Goal: Task Accomplishment & Management: Use online tool/utility

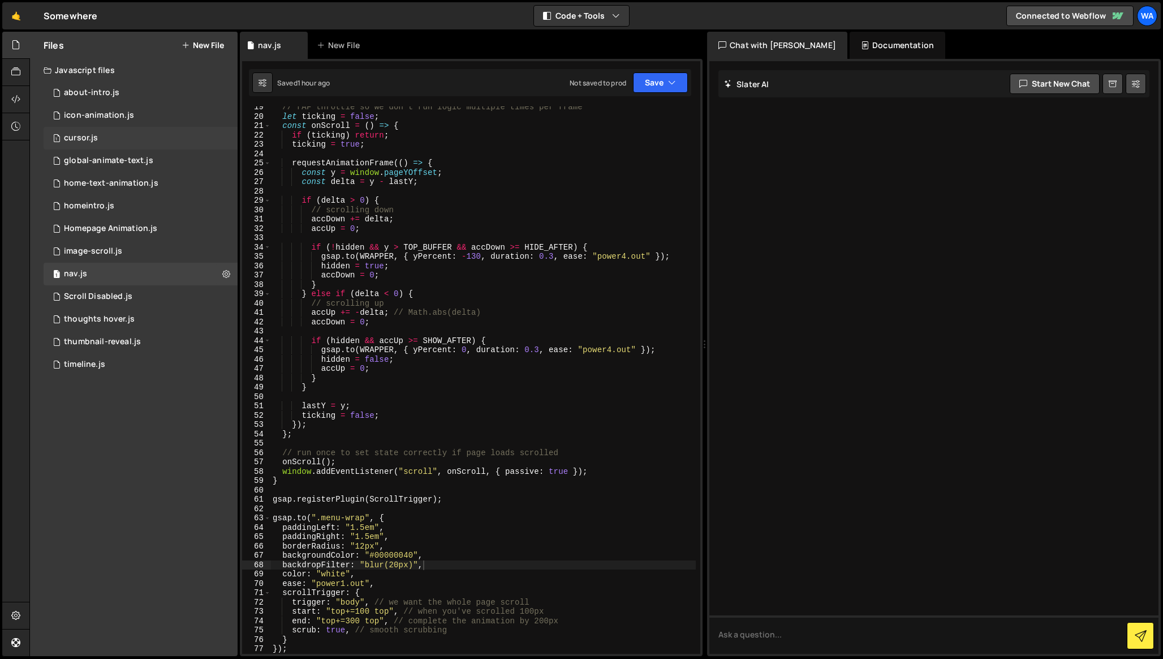
scroll to position [171, 0]
click at [129, 340] on div "thumbnail-reveal.js" at bounding box center [102, 342] width 77 height 10
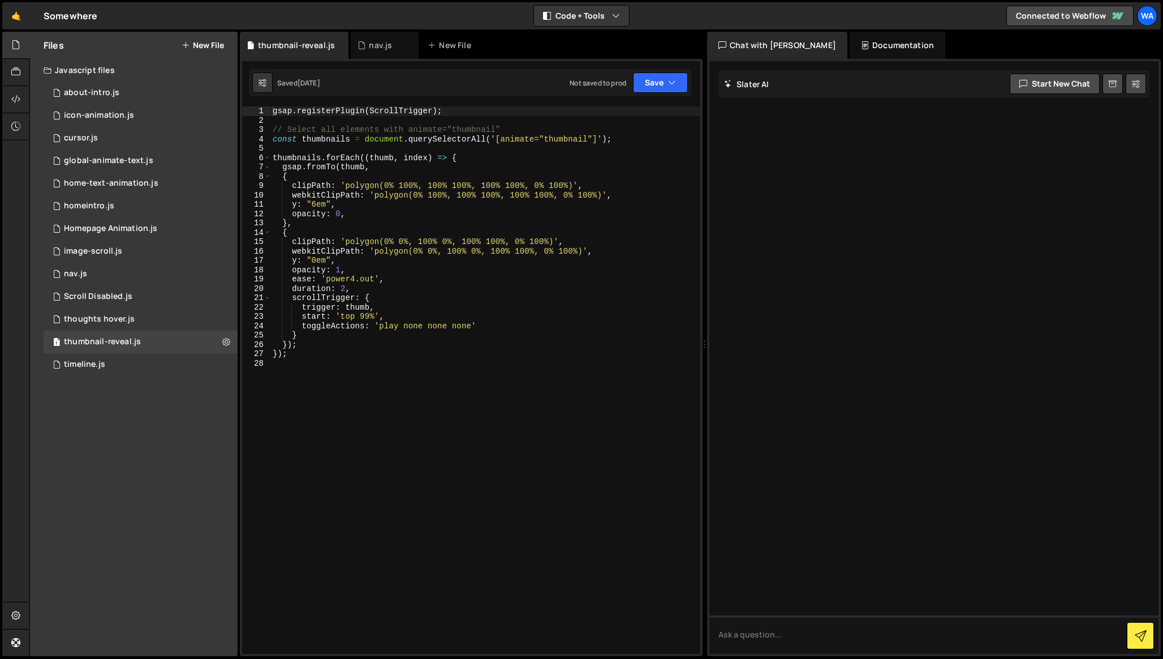
click at [381, 226] on div "gsap . registerPlugin ( ScrollTrigger ) ; // Select all elements with animate="…" at bounding box center [485, 389] width 430 height 566
type textarea "});"
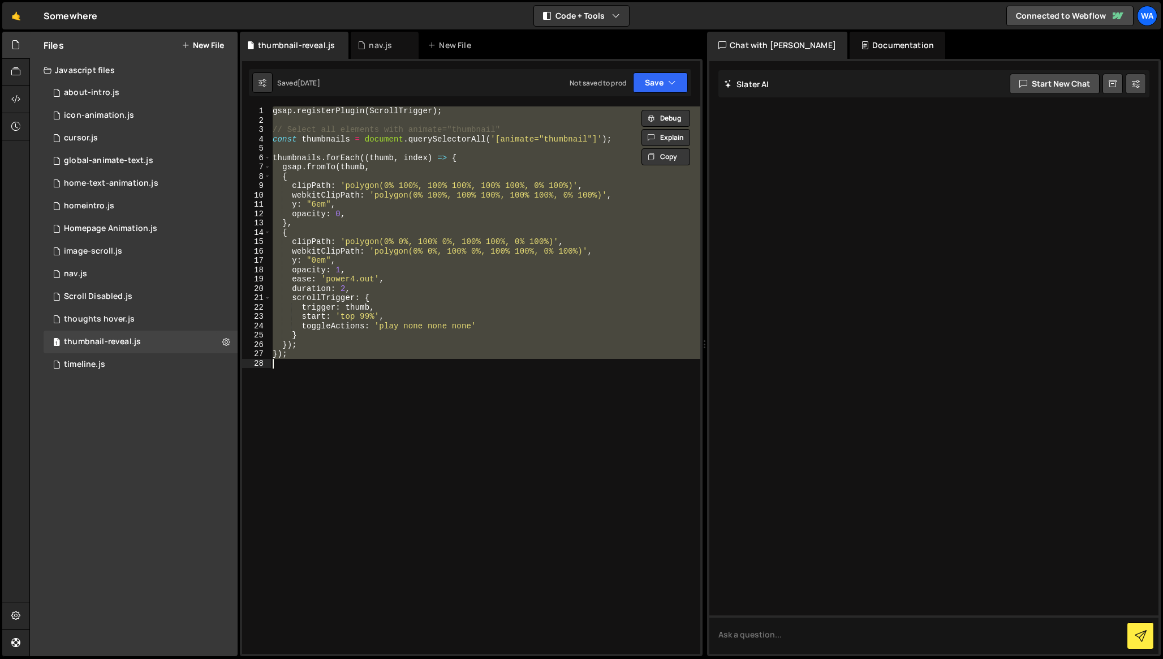
paste textarea
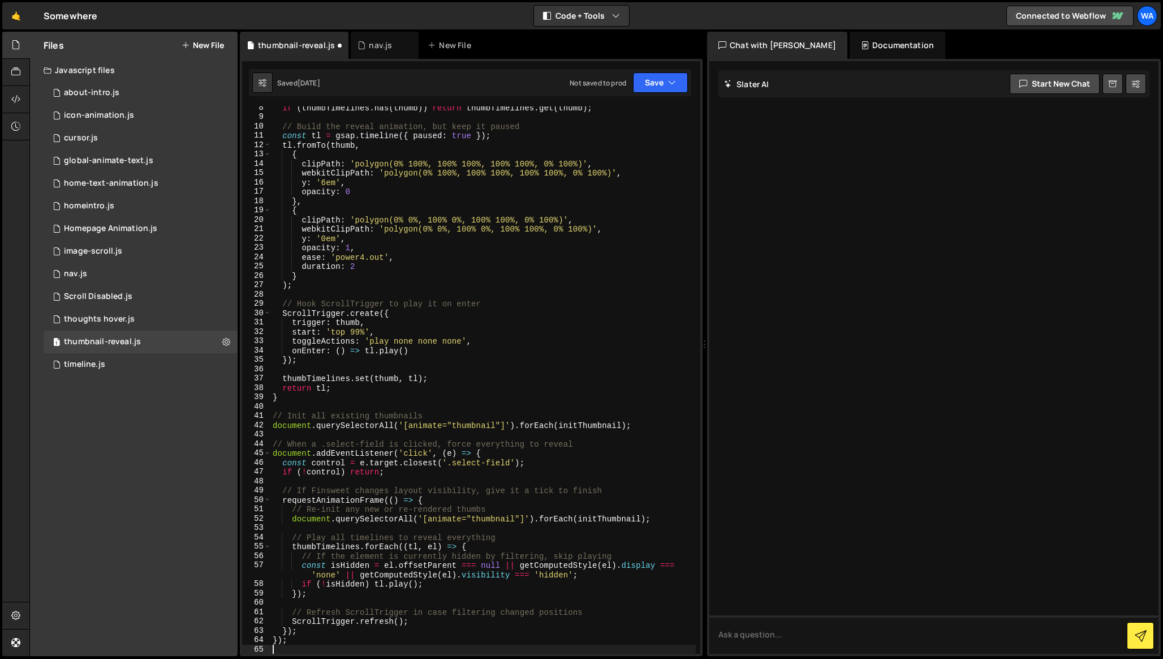
scroll to position [69, 0]
click at [646, 89] on button "Save" at bounding box center [660, 82] width 55 height 20
click at [624, 113] on div "Save to Staging S" at bounding box center [623, 110] width 118 height 11
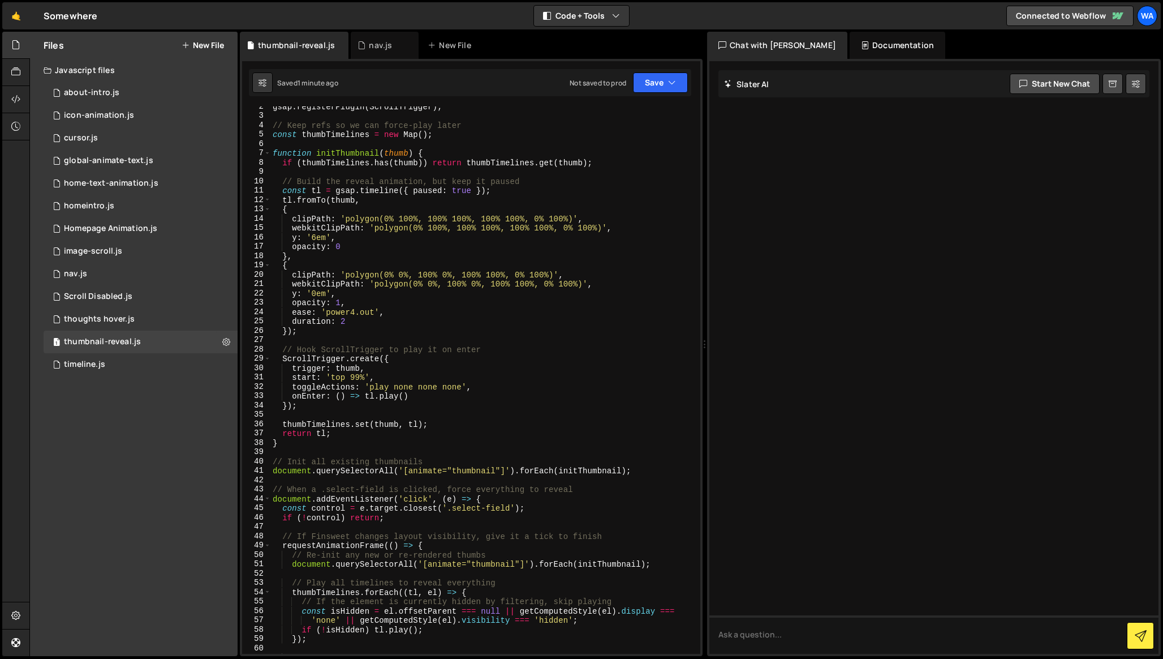
scroll to position [1, 0]
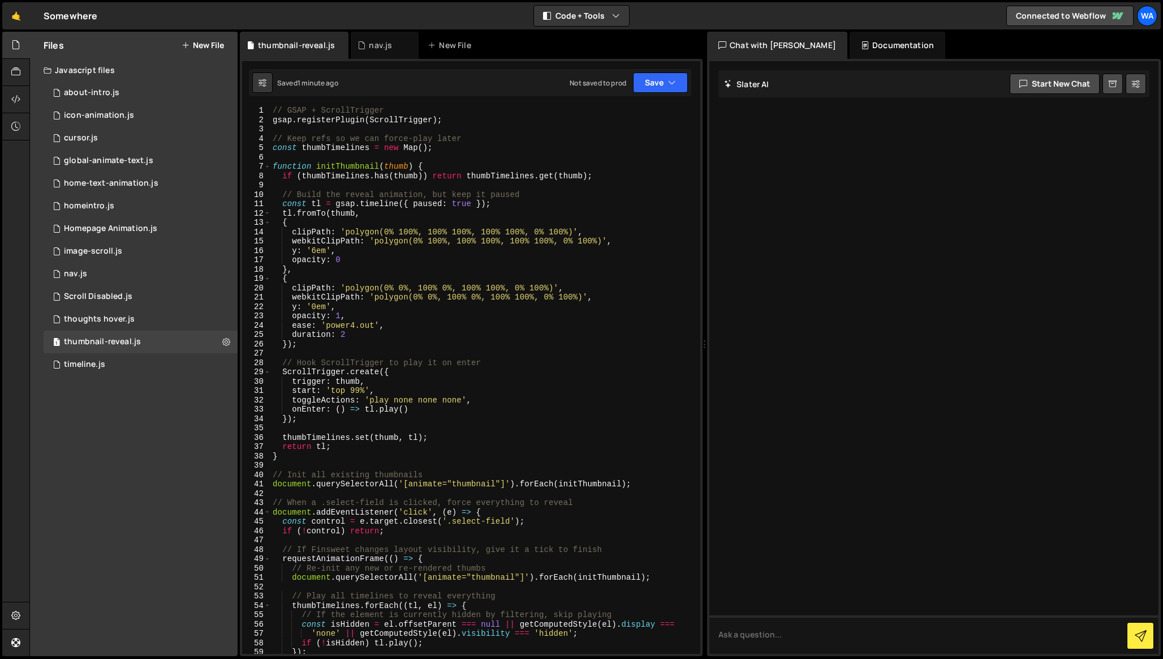
click at [346, 333] on div "// GSAP + ScrollTrigger gsap . registerPlugin ( ScrollTrigger ) ; // Keep refs …" at bounding box center [483, 389] width 426 height 566
click at [411, 303] on div "// GSAP + ScrollTrigger gsap . registerPlugin ( ScrollTrigger ) ; // Keep refs …" at bounding box center [483, 389] width 426 height 566
type textarea "y: '0em',"
click at [649, 89] on button "Save" at bounding box center [660, 82] width 55 height 20
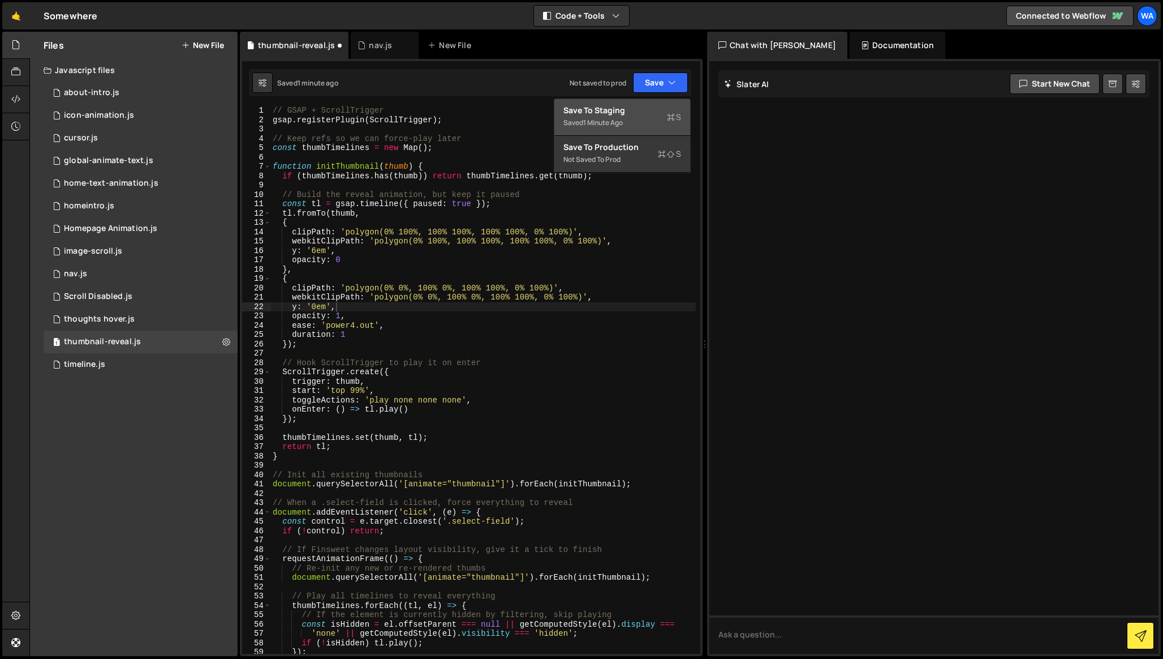
click at [640, 117] on div "Saved 1 minute ago" at bounding box center [623, 123] width 118 height 14
